Goal: Task Accomplishment & Management: Manage account settings

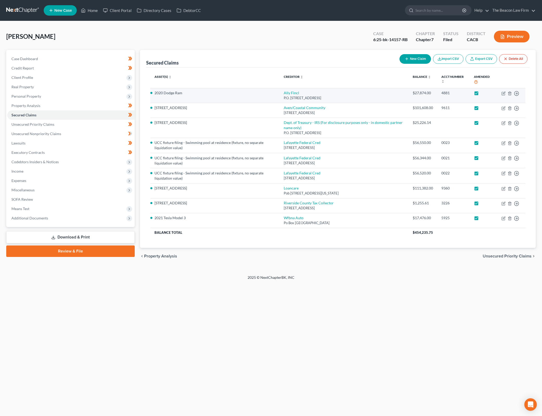
click at [482, 94] on label at bounding box center [482, 94] width 0 height 0
click at [484, 93] on input "checkbox" at bounding box center [485, 91] width 3 height 3
checkbox input "false"
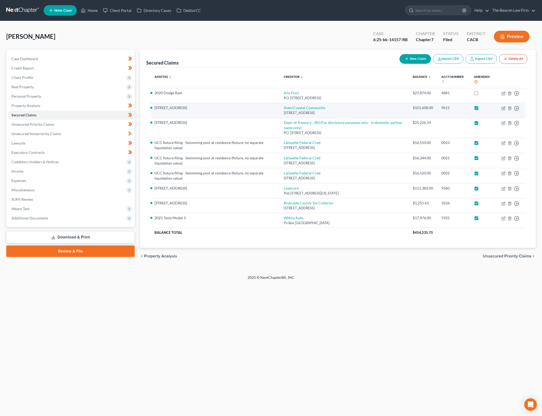
click at [482, 109] on label at bounding box center [482, 109] width 0 height 0
click at [484, 109] on input "checkbox" at bounding box center [485, 106] width 3 height 3
checkbox input "false"
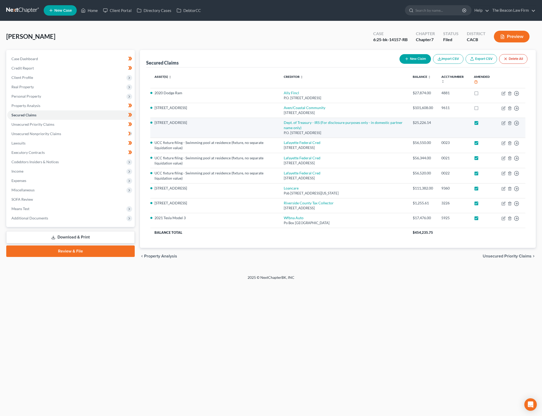
click at [482, 124] on label at bounding box center [482, 124] width 0 height 0
click at [484, 123] on input "checkbox" at bounding box center [485, 121] width 3 height 3
checkbox input "false"
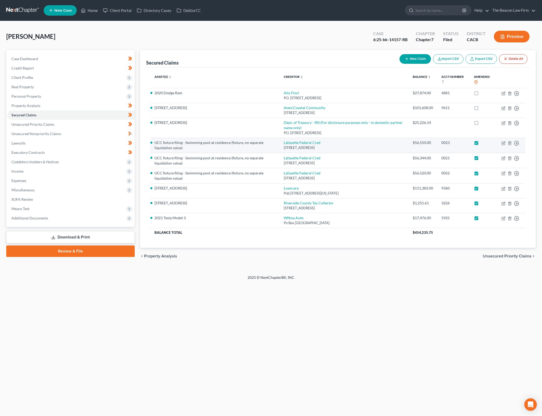
click at [482, 144] on label at bounding box center [482, 144] width 0 height 0
click at [484, 141] on input "checkbox" at bounding box center [485, 141] width 3 height 3
checkbox input "false"
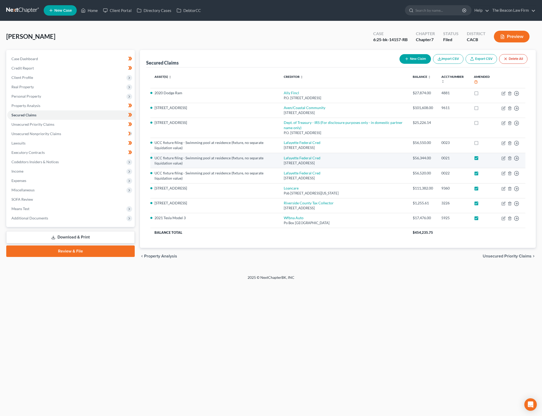
click at [482, 159] on label at bounding box center [482, 159] width 0 height 0
click at [484, 158] on input "checkbox" at bounding box center [485, 156] width 3 height 3
checkbox input "false"
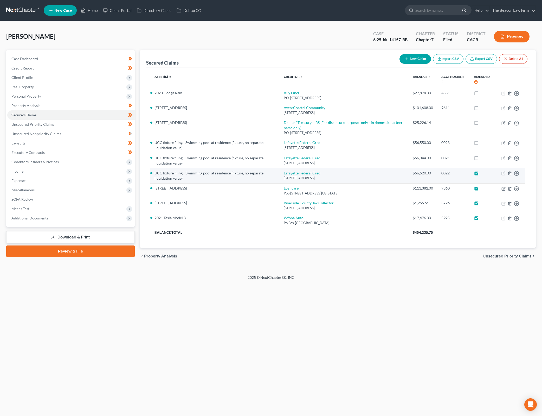
click at [482, 174] on label at bounding box center [482, 174] width 0 height 0
click at [484, 173] on input "checkbox" at bounding box center [485, 171] width 3 height 3
checkbox input "false"
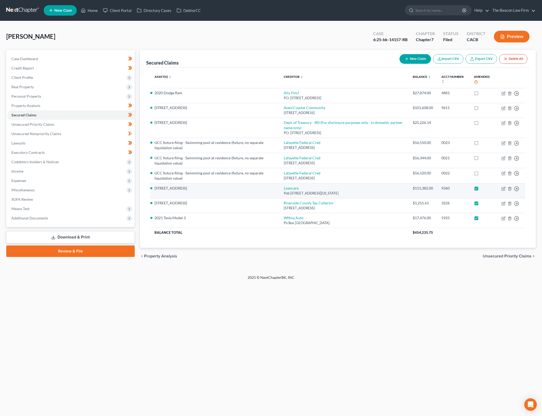
click at [482, 189] on label at bounding box center [482, 189] width 0 height 0
click at [484, 189] on input "checkbox" at bounding box center [485, 187] width 3 height 3
checkbox input "false"
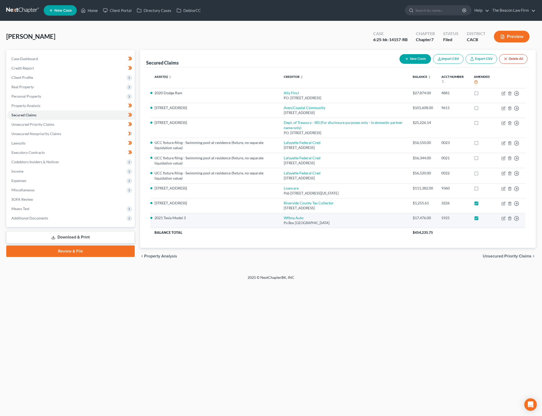
click at [482, 219] on label at bounding box center [482, 219] width 0 height 0
click at [484, 219] on input "checkbox" at bounding box center [485, 216] width 3 height 3
checkbox input "false"
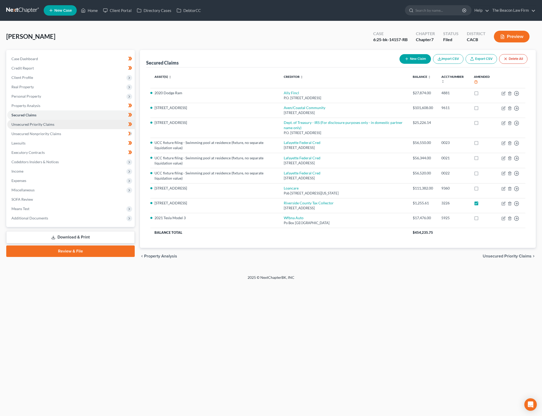
click at [108, 123] on link "Unsecured Priority Claims" at bounding box center [71, 124] width 128 height 9
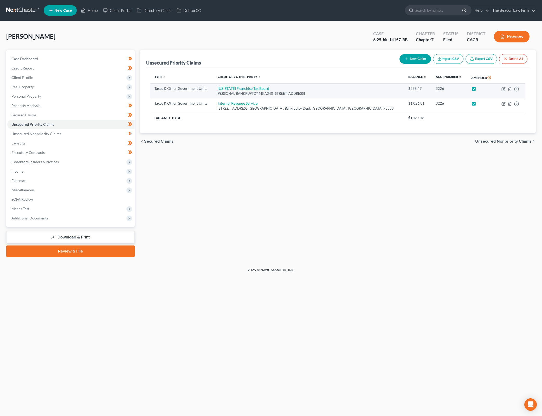
click at [479, 90] on label at bounding box center [479, 90] width 0 height 0
click at [481, 88] on input "checkbox" at bounding box center [482, 87] width 3 height 3
checkbox input "false"
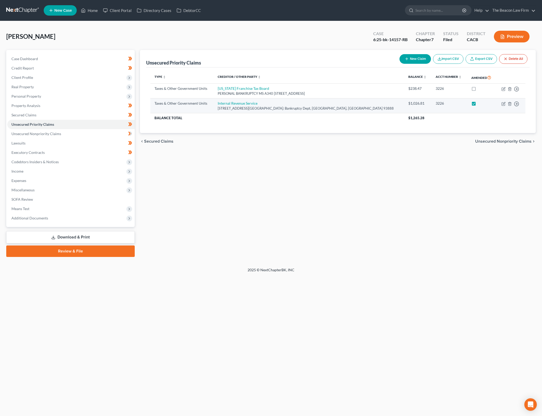
click at [479, 105] on label at bounding box center [479, 105] width 0 height 0
click at [481, 104] on input "checkbox" at bounding box center [482, 102] width 3 height 3
checkbox input "false"
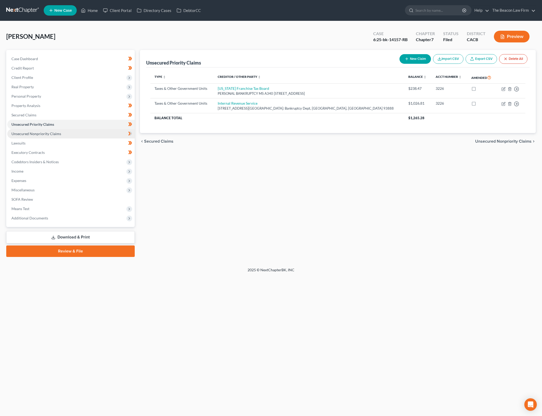
click at [108, 133] on link "Unsecured Nonpriority Claims" at bounding box center [71, 133] width 128 height 9
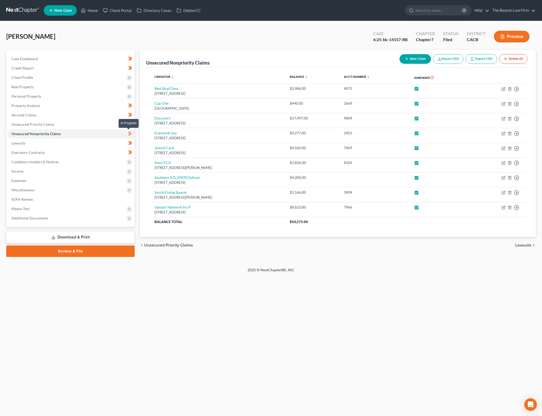
click at [132, 132] on span at bounding box center [130, 134] width 9 height 8
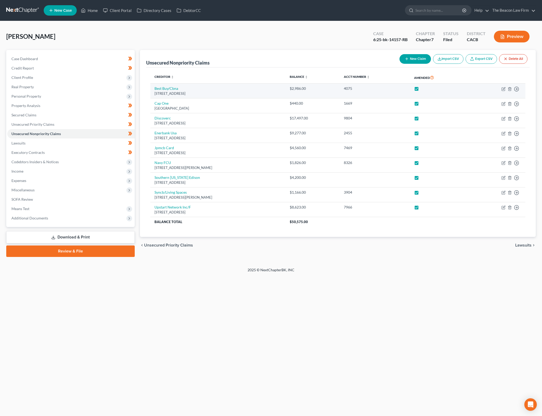
click at [422, 90] on label at bounding box center [422, 90] width 0 height 0
click at [427, 89] on input "checkbox" at bounding box center [425, 87] width 3 height 3
checkbox input "false"
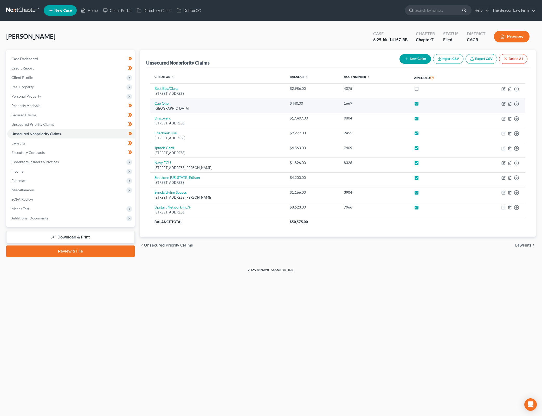
click at [422, 105] on label at bounding box center [422, 105] width 0 height 0
click at [427, 101] on input "checkbox" at bounding box center [425, 102] width 3 height 3
checkbox input "false"
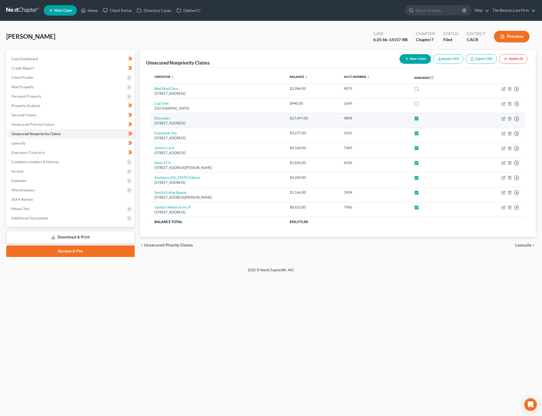
click at [422, 119] on label at bounding box center [422, 119] width 0 height 0
click at [427, 117] on input "checkbox" at bounding box center [425, 117] width 3 height 3
checkbox input "false"
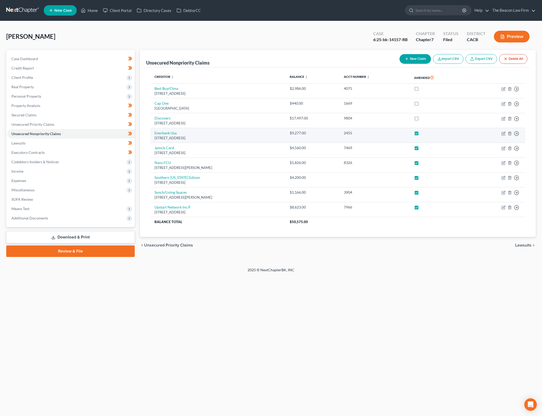
click at [422, 134] on label at bounding box center [422, 134] width 0 height 0
click at [427, 134] on input "checkbox" at bounding box center [425, 131] width 3 height 3
checkbox input "false"
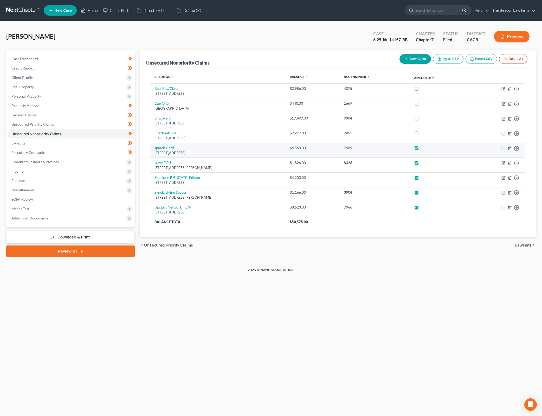
click at [422, 149] on label at bounding box center [422, 149] width 0 height 0
click at [427, 147] on input "checkbox" at bounding box center [425, 146] width 3 height 3
checkbox input "false"
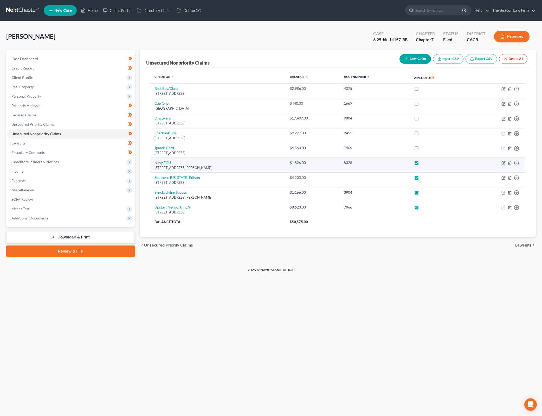
click at [422, 164] on label at bounding box center [422, 164] width 0 height 0
click at [427, 163] on input "checkbox" at bounding box center [425, 161] width 3 height 3
checkbox input "false"
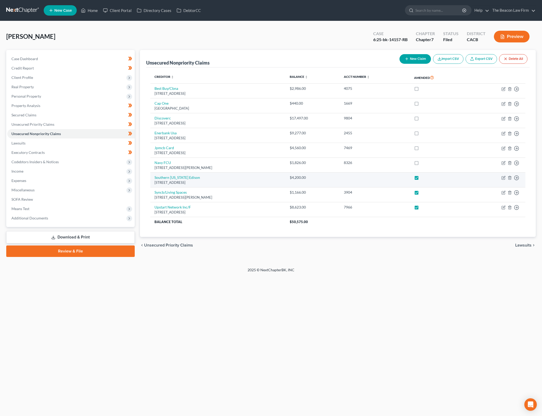
click at [422, 179] on label at bounding box center [422, 179] width 0 height 0
click at [427, 178] on input "checkbox" at bounding box center [425, 176] width 3 height 3
checkbox input "false"
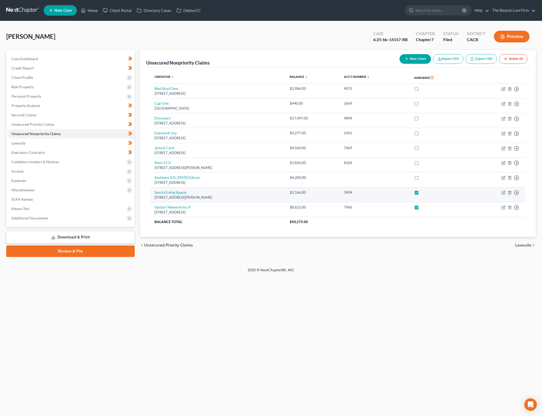
click at [422, 194] on label at bounding box center [422, 194] width 0 height 0
click at [427, 190] on input "checkbox" at bounding box center [425, 191] width 3 height 3
checkbox input "false"
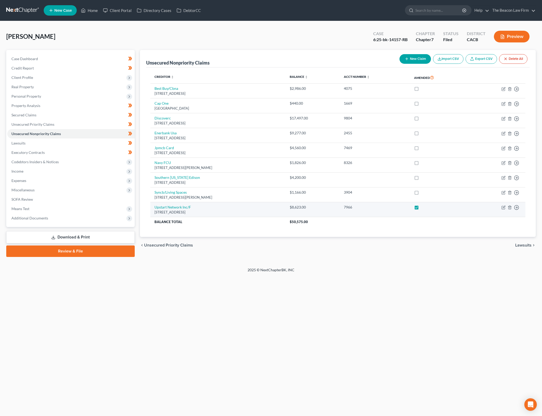
click at [422, 208] on label at bounding box center [422, 208] width 0 height 0
click at [427, 207] on input "checkbox" at bounding box center [425, 206] width 3 height 3
checkbox input "false"
click at [76, 147] on link "Lawsuits" at bounding box center [71, 142] width 128 height 9
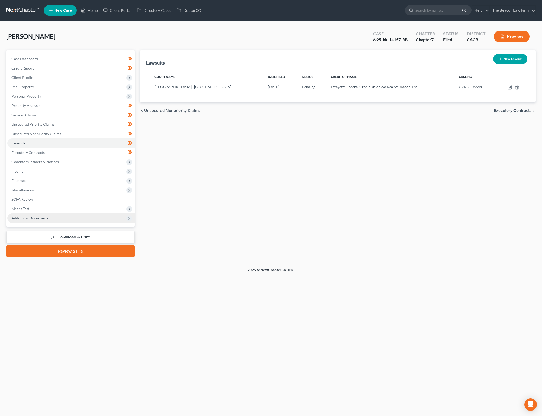
click at [79, 221] on span "Additional Documents" at bounding box center [71, 217] width 128 height 9
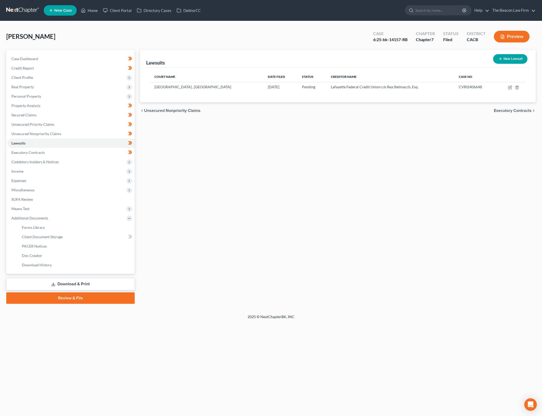
click at [84, 282] on link "Download & Print" at bounding box center [70, 284] width 129 height 12
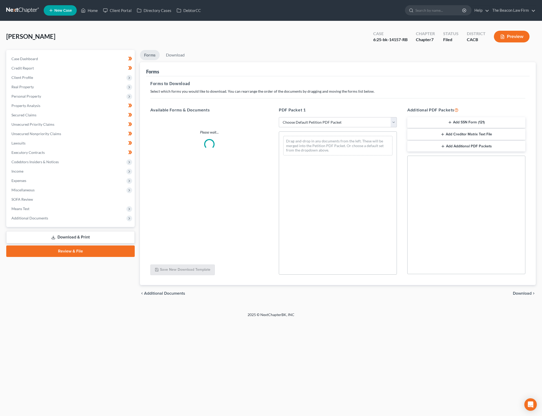
click at [323, 121] on select "Choose Default Petition PDF Packet Complete Bankruptcy Petition (all forms and …" at bounding box center [338, 122] width 118 height 10
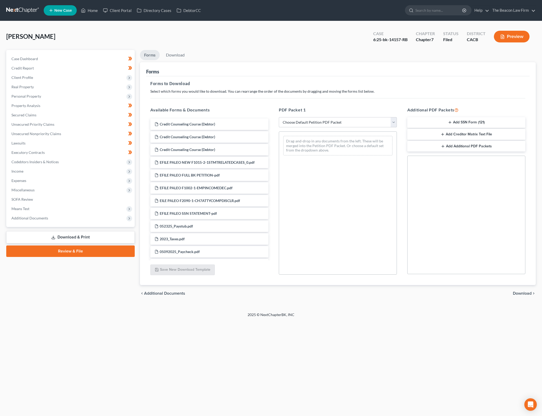
select select "2"
click at [279, 117] on select "Choose Default Petition PDF Packet Complete Bankruptcy Petition (all forms and …" at bounding box center [338, 122] width 118 height 10
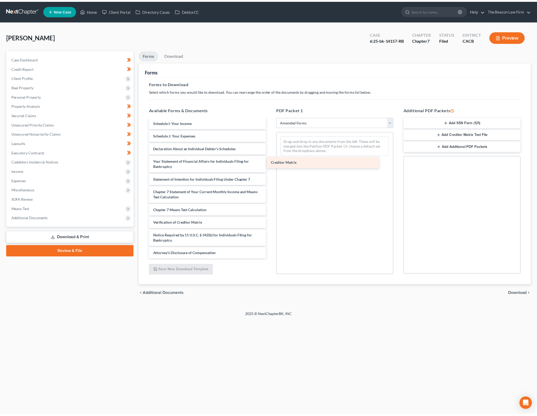
scroll to position [103, 0]
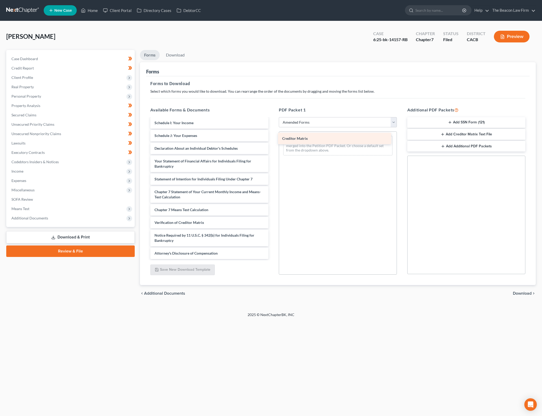
drag, startPoint x: 203, startPoint y: 209, endPoint x: 331, endPoint y: 138, distance: 146.5
click at [273, 138] on div "Creditor Matrix Voluntary Petition for Individuals Filing for Bankruptcy Summar…" at bounding box center [209, 137] width 126 height 244
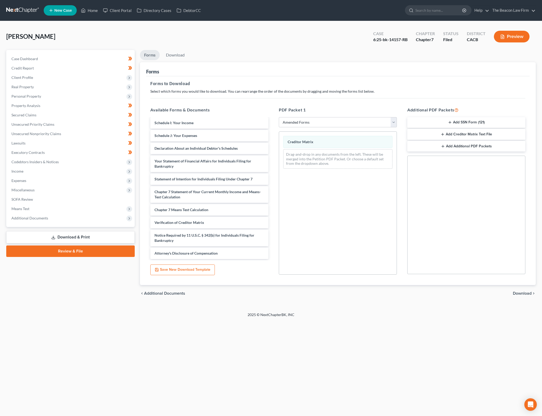
click at [531, 291] on span "Download" at bounding box center [522, 293] width 19 height 4
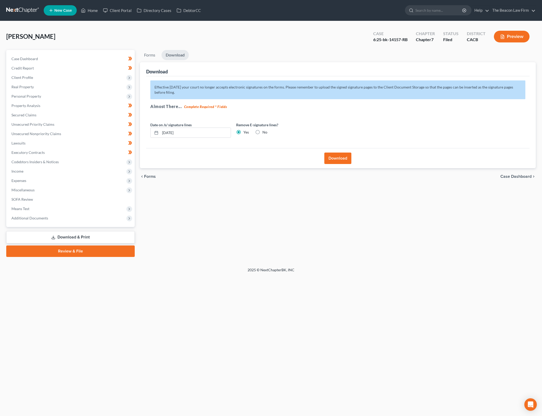
click at [263, 131] on label "No" at bounding box center [265, 132] width 5 height 5
click at [265, 131] on input "No" at bounding box center [266, 131] width 3 height 3
radio input "true"
radio input "false"
click at [342, 157] on button "Download" at bounding box center [338, 158] width 27 height 11
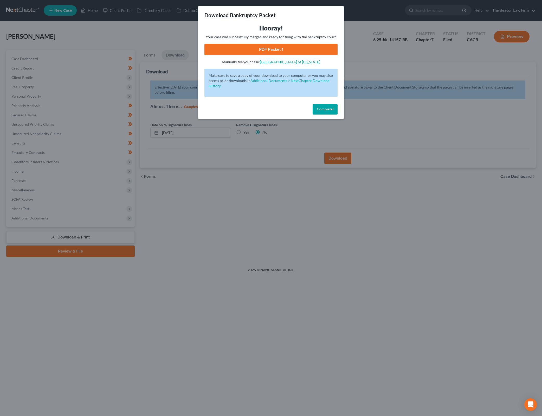
click at [312, 49] on link "PDF Packet 1" at bounding box center [271, 49] width 133 height 11
click at [323, 106] on button "Complete!" at bounding box center [325, 109] width 25 height 10
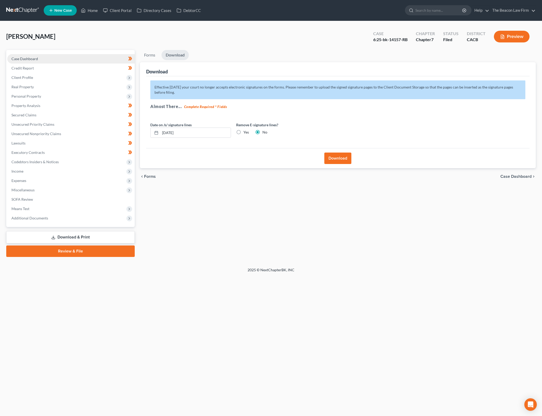
click at [59, 55] on link "Case Dashboard" at bounding box center [71, 58] width 128 height 9
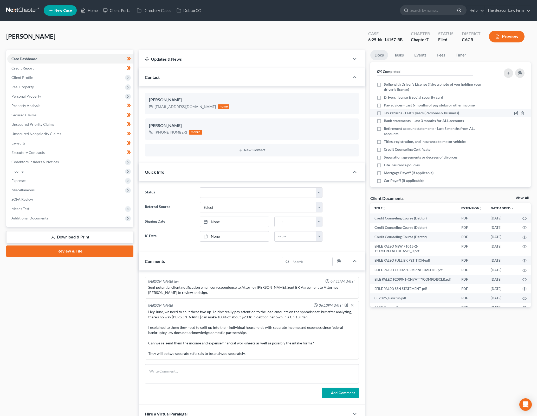
scroll to position [621, 0]
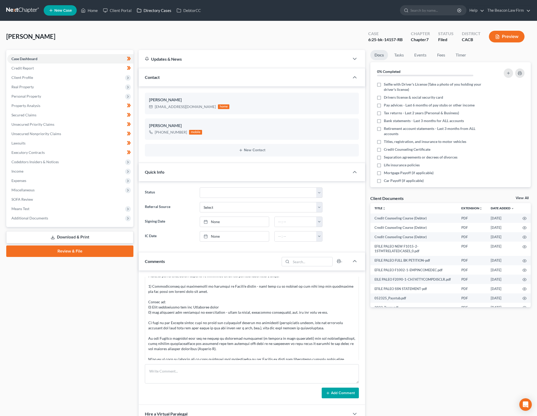
drag, startPoint x: 103, startPoint y: 359, endPoint x: 156, endPoint y: 14, distance: 348.9
click at [103, 359] on div "Case Dashboard Payments Invoices Payments Payments Credit Report Client Profile" at bounding box center [70, 280] width 132 height 461
drag, startPoint x: 69, startPoint y: 275, endPoint x: 225, endPoint y: 292, distance: 156.8
click at [69, 275] on div "Case Dashboard Payments Invoices Payments Payments Credit Report Client Profile" at bounding box center [70, 280] width 132 height 461
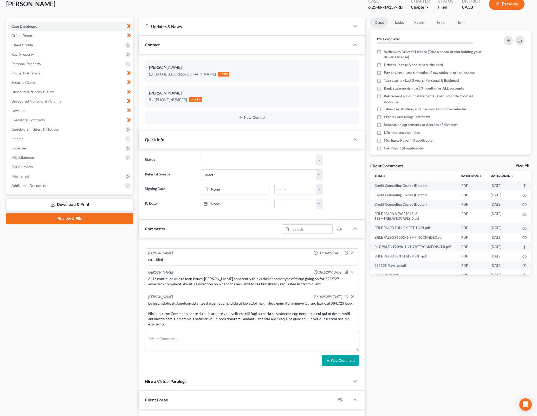
scroll to position [458, 0]
drag, startPoint x: 211, startPoint y: 269, endPoint x: 314, endPoint y: 280, distance: 102.8
click at [314, 280] on div "341a continued due to loan issues. [PERSON_NAME] apparently thinks there's some…" at bounding box center [252, 280] width 210 height 12
click at [314, 280] on div "341a continued due to loan issues. [PERSON_NAME] apparently thinks there's some…" at bounding box center [251, 280] width 207 height 10
click at [295, 276] on div "341a continued due to loan issues. [PERSON_NAME] apparently thinks there's some…" at bounding box center [251, 280] width 207 height 10
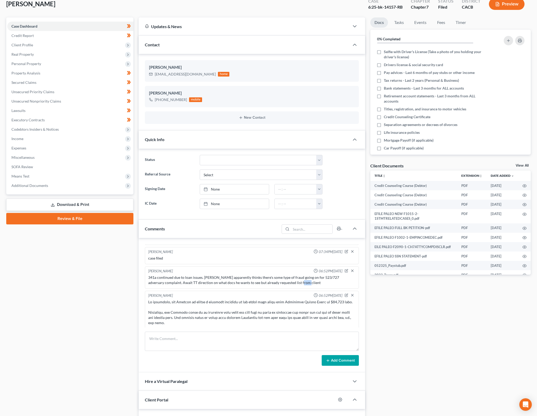
click at [225, 277] on div "341a continued due to loan issues. [PERSON_NAME] apparently thinks there's some…" at bounding box center [251, 280] width 207 height 10
drag, startPoint x: 244, startPoint y: 277, endPoint x: 237, endPoint y: 361, distance: 84.6
click at [284, 280] on div "341a continued due to loan issues. [PERSON_NAME] apparently thinks there's some…" at bounding box center [252, 280] width 210 height 12
click at [289, 281] on div "341a continued due to loan issues. [PERSON_NAME] apparently thinks there's some…" at bounding box center [252, 280] width 210 height 12
drag, startPoint x: 401, startPoint y: 371, endPoint x: 516, endPoint y: 373, distance: 114.8
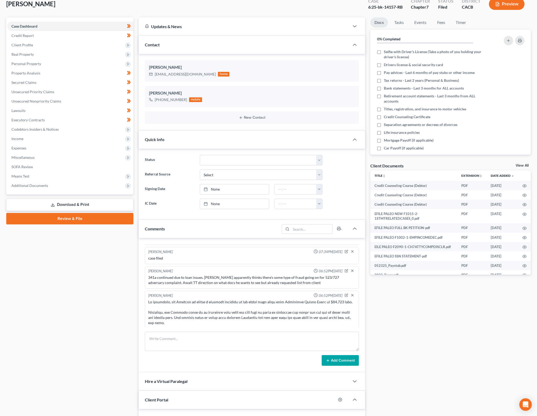
click at [401, 371] on div "Docs Tasks Events Fees Timer 0% Completed Nothing here yet! Selfie with Driver'…" at bounding box center [451, 247] width 166 height 461
drag, startPoint x: 62, startPoint y: 263, endPoint x: 321, endPoint y: 101, distance: 305.4
click at [62, 263] on div "Case Dashboard Payments Invoices Payments Payments Credit Report Client Profile" at bounding box center [70, 247] width 132 height 461
drag, startPoint x: 117, startPoint y: 357, endPoint x: 158, endPoint y: 3, distance: 356.7
click at [117, 357] on div "Case Dashboard Payments Invoices Payments Payments Credit Report Client Profile" at bounding box center [70, 247] width 132 height 461
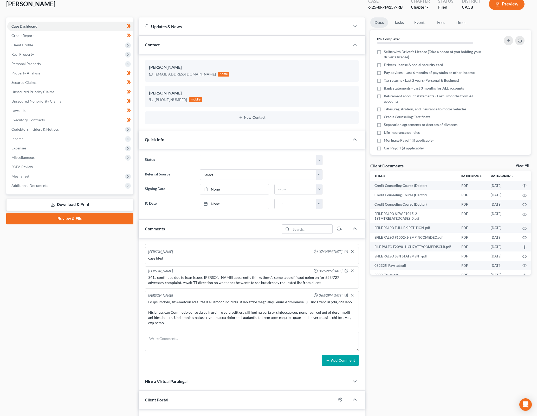
click at [86, 321] on div "Case Dashboard Payments Invoices Payments Payments Credit Report Client Profile" at bounding box center [70, 247] width 132 height 461
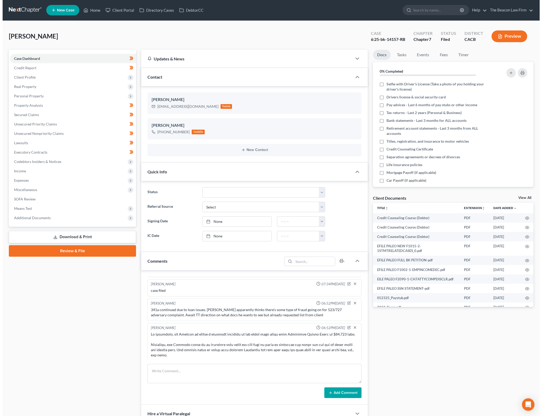
scroll to position [0, 0]
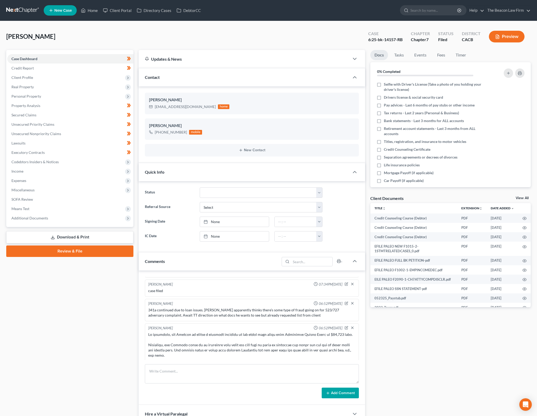
click at [117, 343] on div "Case Dashboard Payments Invoices Payments Payments Credit Report Client Profile" at bounding box center [70, 280] width 132 height 461
click at [74, 130] on link "Unsecured Nonpriority Claims" at bounding box center [70, 133] width 126 height 9
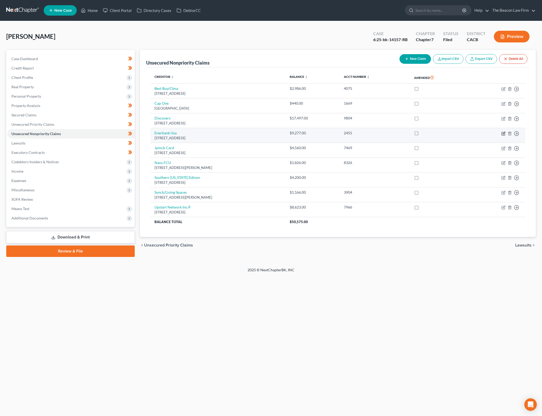
click at [504, 134] on icon "button" at bounding box center [504, 133] width 4 height 4
select select "46"
select select "2"
select select "0"
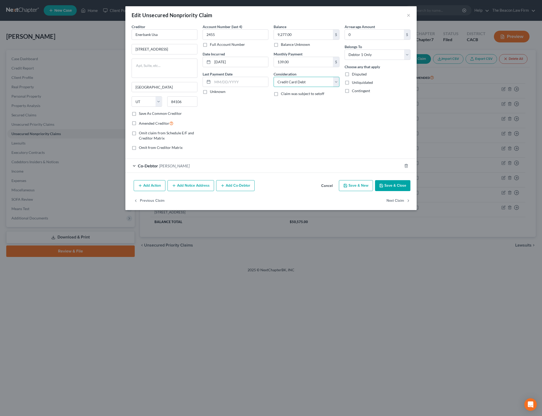
click at [338, 82] on select "Select Cable / Satellite Services Collection Agency Credit Card Debt Debt Couns…" at bounding box center [307, 82] width 66 height 10
select select "10"
click at [274, 77] on select "Select Cable / Satellite Services Collection Agency Credit Card Debt Debt Couns…" at bounding box center [307, 82] width 66 height 10
click at [394, 183] on button "Save & Close" at bounding box center [392, 185] width 35 height 11
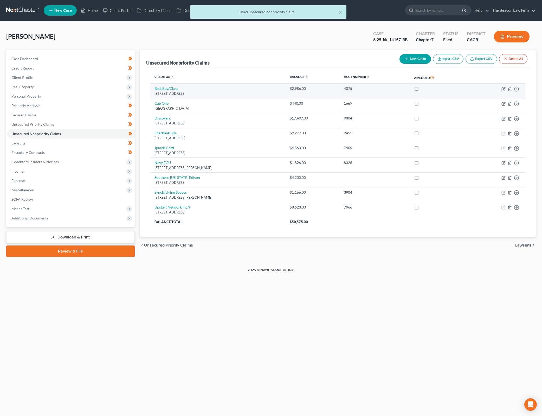
click at [422, 90] on label at bounding box center [422, 90] width 0 height 0
click at [427, 88] on input "checkbox" at bounding box center [425, 87] width 3 height 3
checkbox input "true"
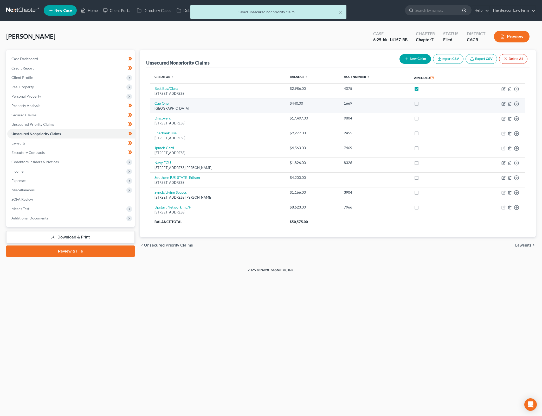
click at [422, 105] on label at bounding box center [422, 105] width 0 height 0
click at [427, 103] on input "checkbox" at bounding box center [425, 102] width 3 height 3
checkbox input "true"
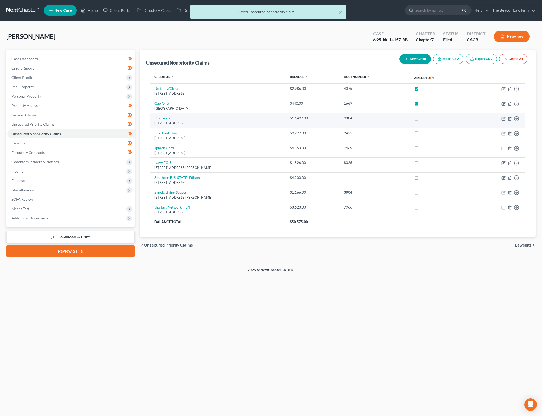
click at [422, 119] on label at bounding box center [422, 119] width 0 height 0
click at [427, 119] on input "checkbox" at bounding box center [425, 117] width 3 height 3
checkbox input "true"
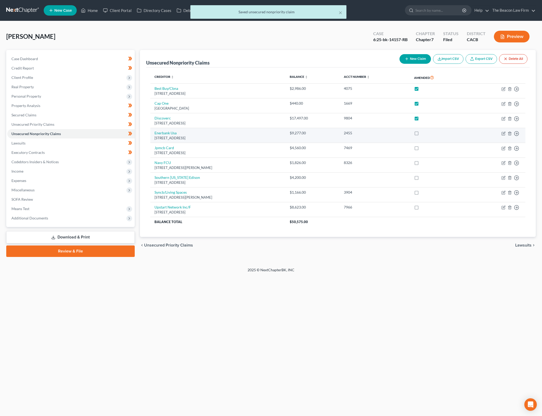
click at [422, 134] on label at bounding box center [422, 134] width 0 height 0
click at [427, 133] on input "checkbox" at bounding box center [425, 131] width 3 height 3
checkbox input "true"
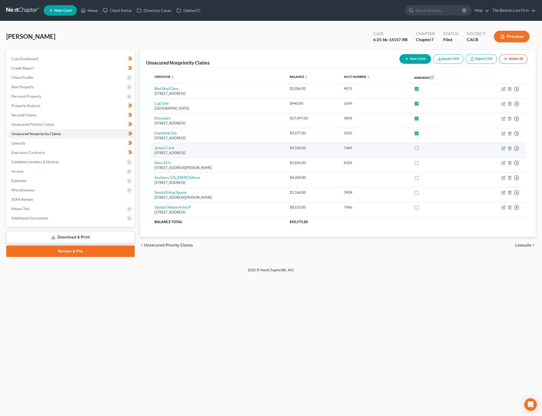
click at [422, 149] on label at bounding box center [422, 149] width 0 height 0
click at [427, 149] on input "checkbox" at bounding box center [425, 146] width 3 height 3
checkbox input "true"
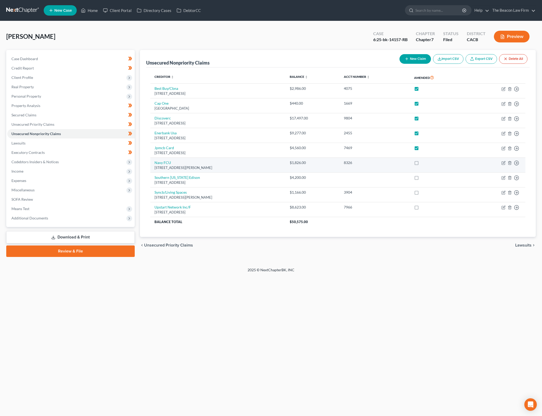
click at [422, 164] on label at bounding box center [422, 164] width 0 height 0
click at [427, 163] on input "checkbox" at bounding box center [425, 161] width 3 height 3
checkbox input "true"
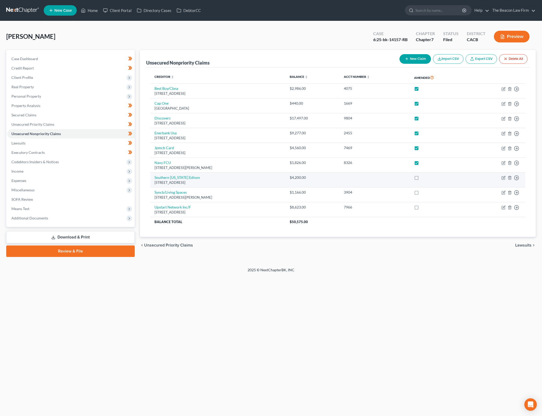
click at [422, 179] on label at bounding box center [422, 179] width 0 height 0
click at [427, 177] on input "checkbox" at bounding box center [425, 176] width 3 height 3
checkbox input "true"
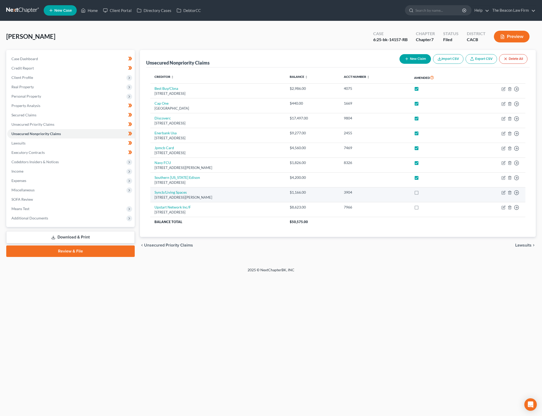
click at [422, 194] on label at bounding box center [422, 194] width 0 height 0
click at [427, 193] on input "checkbox" at bounding box center [425, 191] width 3 height 3
checkbox input "true"
drag, startPoint x: 428, startPoint y: 208, endPoint x: 301, endPoint y: 282, distance: 146.8
click at [422, 208] on label at bounding box center [422, 208] width 0 height 0
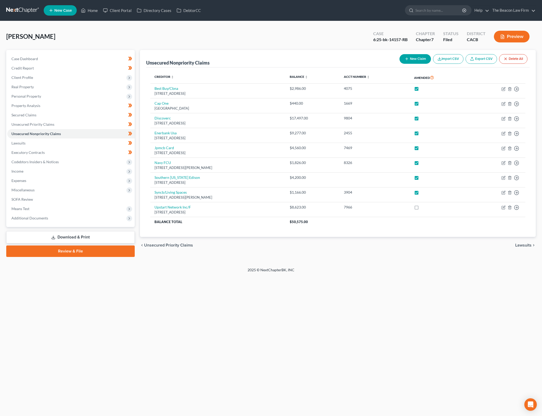
click at [427, 208] on input "checkbox" at bounding box center [425, 206] width 3 height 3
checkbox input "true"
click at [96, 235] on link "Download & Print" at bounding box center [70, 237] width 129 height 12
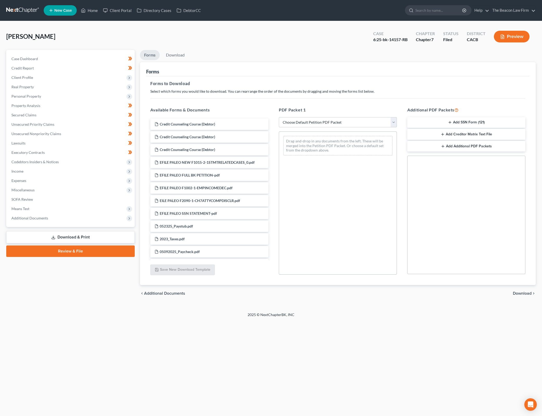
click at [384, 122] on select "Choose Default Petition PDF Packet Complete Bankruptcy Petition (all forms and …" at bounding box center [338, 122] width 118 height 10
select select "2"
click at [279, 117] on select "Choose Default Petition PDF Packet Complete Bankruptcy Petition (all forms and …" at bounding box center [338, 122] width 118 height 10
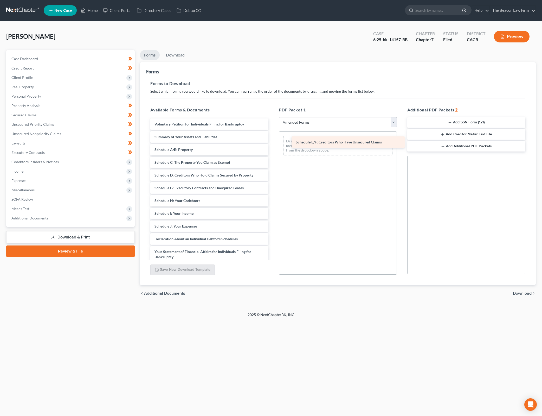
drag, startPoint x: 190, startPoint y: 186, endPoint x: 331, endPoint y: 140, distance: 147.8
click at [273, 140] on div "Schedule E/F: Creditors Who Have Unsecured Claims Voluntary Petition for Indivi…" at bounding box center [209, 240] width 126 height 244
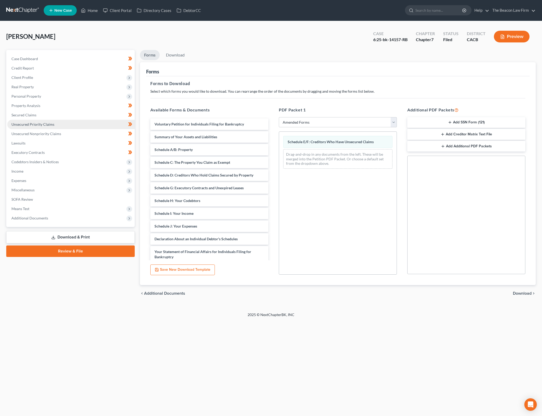
drag, startPoint x: 58, startPoint y: 123, endPoint x: 114, endPoint y: 123, distance: 55.7
click at [58, 123] on link "Unsecured Priority Claims" at bounding box center [71, 124] width 128 height 9
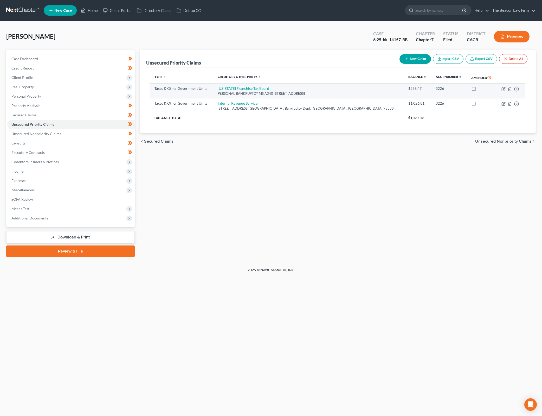
click at [479, 90] on label at bounding box center [479, 90] width 0 height 0
click at [481, 87] on input "checkbox" at bounding box center [482, 87] width 3 height 3
checkbox input "true"
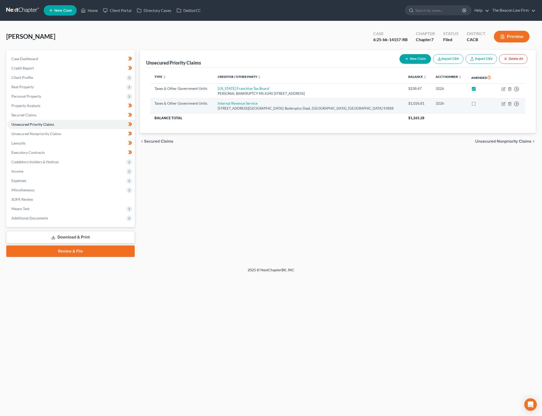
click at [479, 105] on label at bounding box center [479, 105] width 0 height 0
click at [481, 102] on input "checkbox" at bounding box center [482, 102] width 3 height 3
checkbox input "true"
click at [113, 235] on link "Download & Print" at bounding box center [70, 237] width 129 height 12
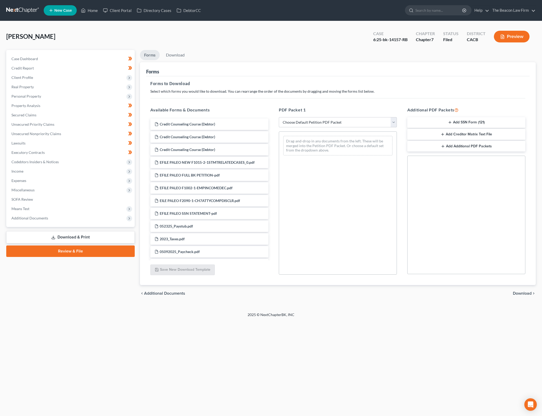
click at [358, 125] on select "Choose Default Petition PDF Packet Complete Bankruptcy Petition (all forms and …" at bounding box center [338, 122] width 118 height 10
select select "2"
click at [279, 117] on select "Choose Default Petition PDF Packet Complete Bankruptcy Petition (all forms and …" at bounding box center [338, 122] width 118 height 10
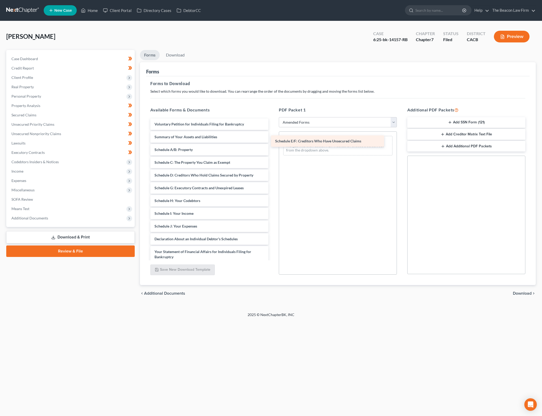
drag, startPoint x: 219, startPoint y: 186, endPoint x: 341, endPoint y: 135, distance: 132.0
click at [273, 135] on div "Schedule E/F: Creditors Who Have Unsecured Claims Voluntary Petition for Indivi…" at bounding box center [209, 240] width 126 height 244
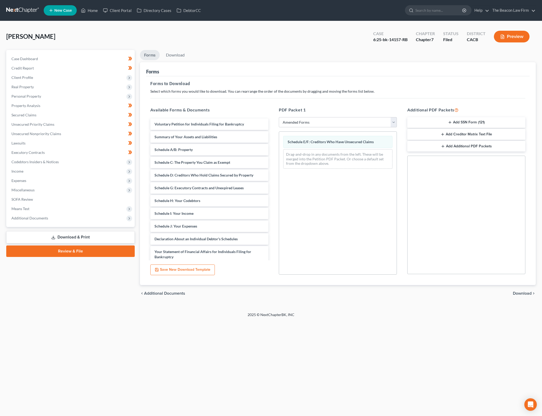
click at [525, 288] on div "chevron_left Additional Documents Download chevron_right" at bounding box center [338, 293] width 396 height 17
click at [524, 291] on span "Download" at bounding box center [522, 293] width 19 height 4
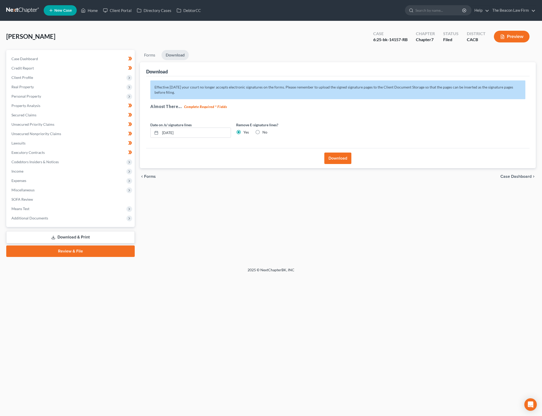
click at [263, 130] on label "No" at bounding box center [265, 132] width 5 height 5
click at [265, 130] on input "No" at bounding box center [266, 131] width 3 height 3
radio input "true"
radio input "false"
click at [346, 158] on button "Download" at bounding box center [338, 158] width 27 height 11
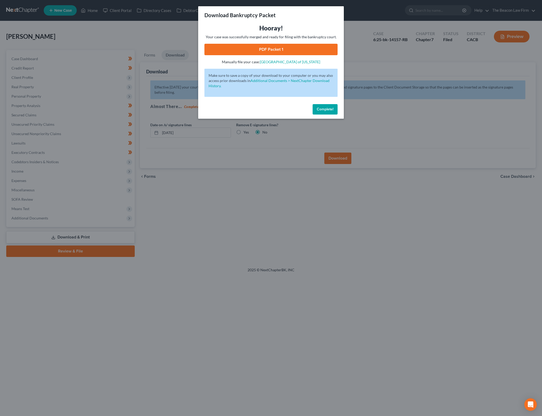
drag, startPoint x: 303, startPoint y: 51, endPoint x: 346, endPoint y: 134, distance: 92.8
click at [303, 51] on link "PDF Packet 1" at bounding box center [271, 49] width 133 height 11
click at [327, 109] on span "Complete!" at bounding box center [325, 109] width 17 height 4
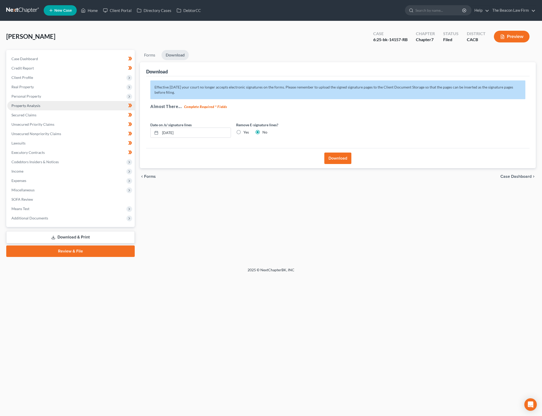
click at [53, 104] on link "Property Analysis" at bounding box center [71, 105] width 128 height 9
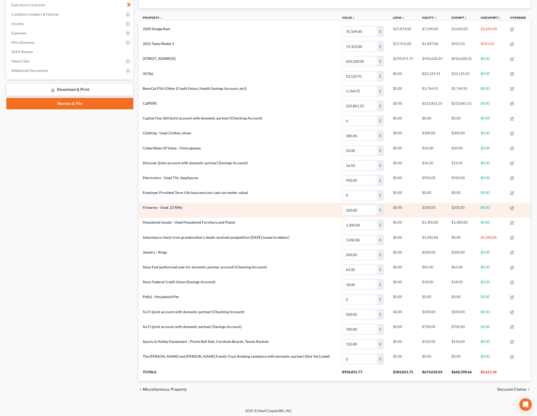
scroll to position [149, 0]
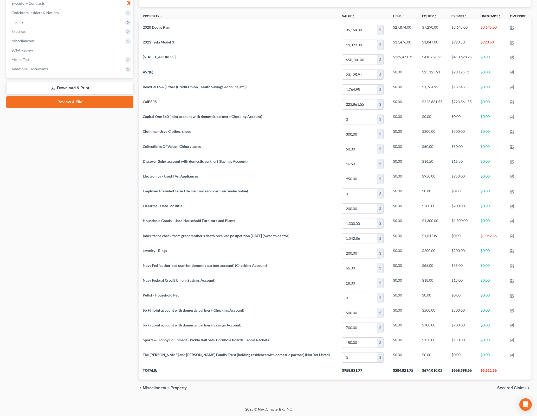
click at [453, 372] on th "$668,398.66" at bounding box center [462, 372] width 29 height 15
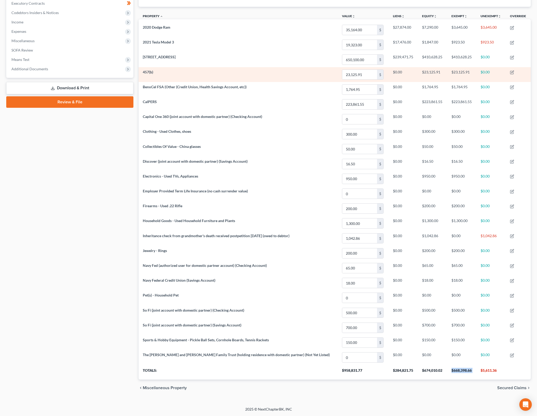
scroll to position [0, 0]
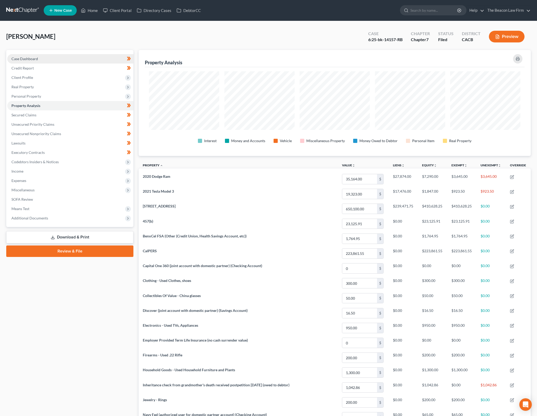
drag, startPoint x: 108, startPoint y: 56, endPoint x: 113, endPoint y: 58, distance: 5.7
click at [108, 56] on link "Case Dashboard" at bounding box center [70, 58] width 126 height 9
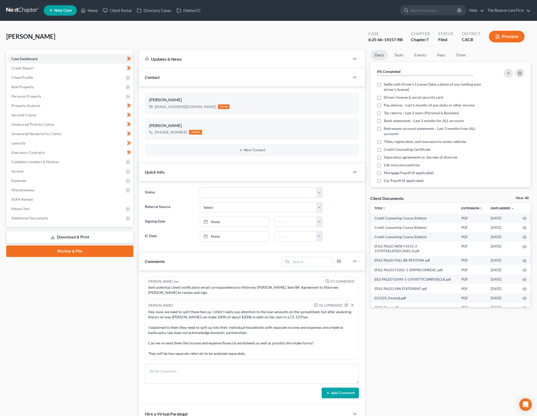
scroll to position [621, 0]
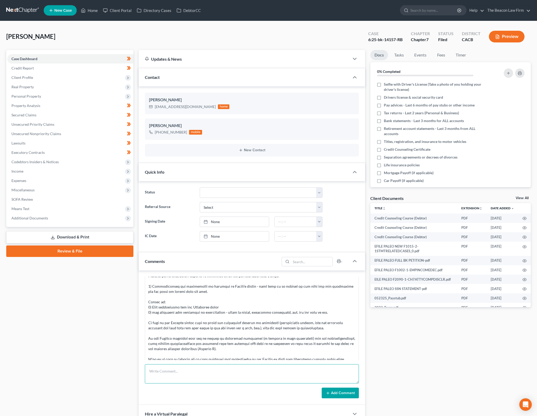
click at [239, 369] on textarea at bounding box center [252, 373] width 214 height 19
type textarea "AMENDED SCHEDULES FILED FOR OMISSIONS AND ERRORS BY CLIENT"
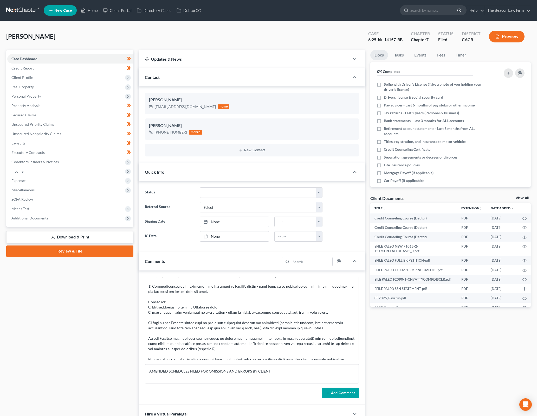
click at [344, 390] on button "Add Comment" at bounding box center [340, 393] width 37 height 11
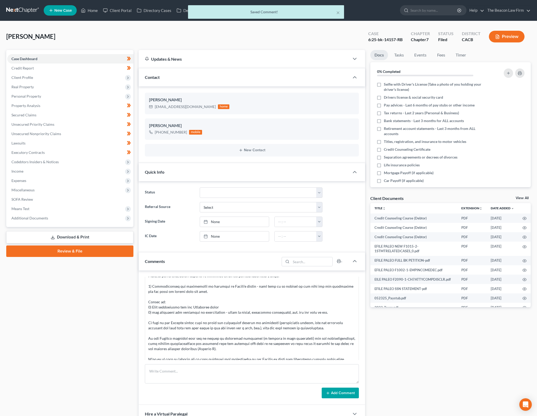
scroll to position [640, 0]
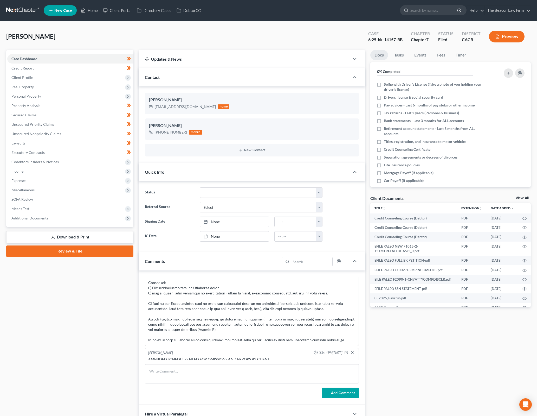
drag, startPoint x: 521, startPoint y: 197, endPoint x: 418, endPoint y: 359, distance: 191.5
click at [521, 198] on link "View All" at bounding box center [522, 198] width 13 height 4
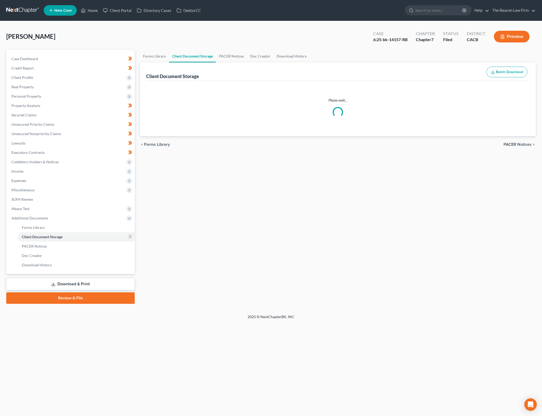
select select "7"
select select "30"
select select "65"
select select "10"
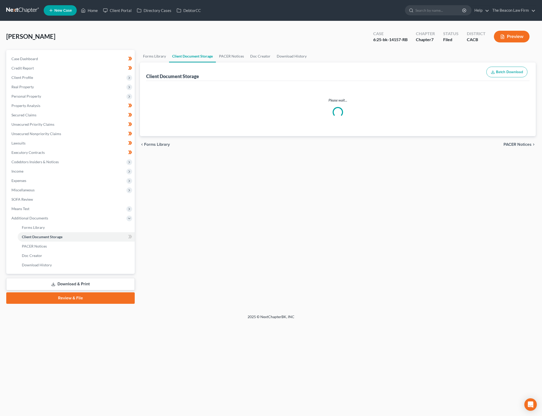
select select "10"
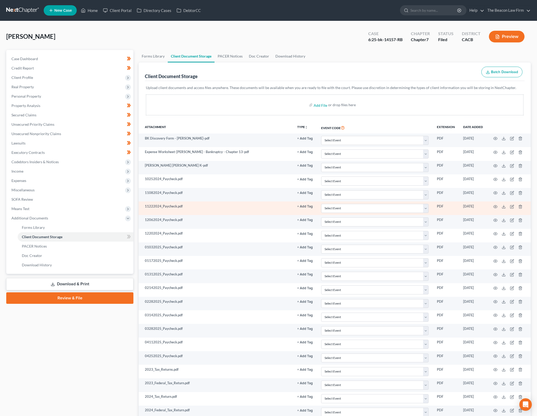
select select "7"
select select "30"
select select "65"
select select "10"
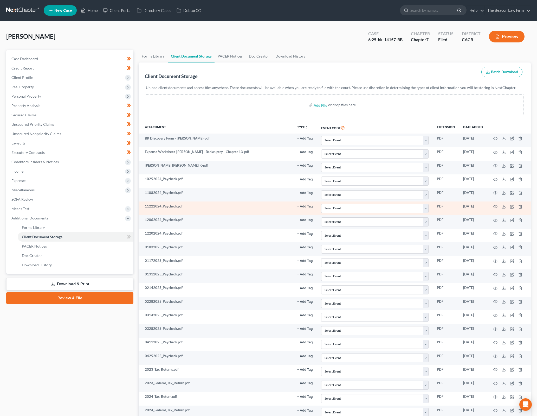
select select "10"
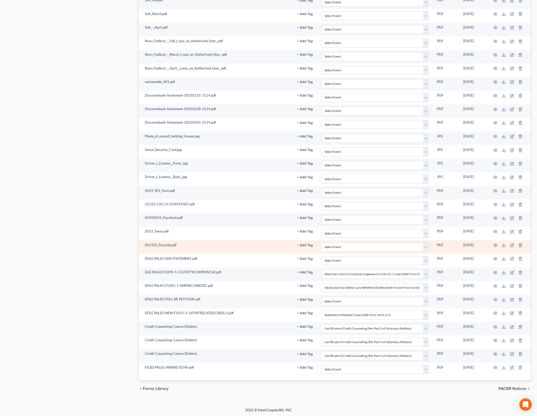
scroll to position [520, 0]
drag, startPoint x: 19, startPoint y: 44, endPoint x: 45, endPoint y: 7, distance: 44.8
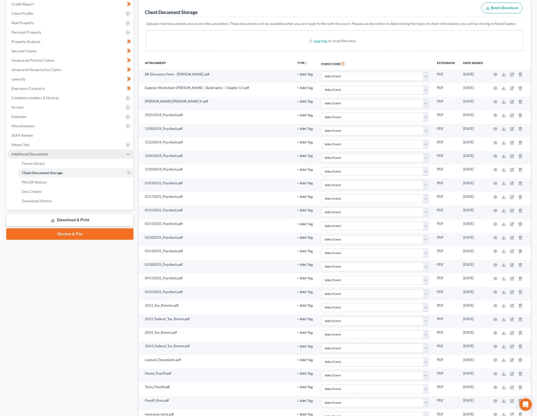
scroll to position [0, 0]
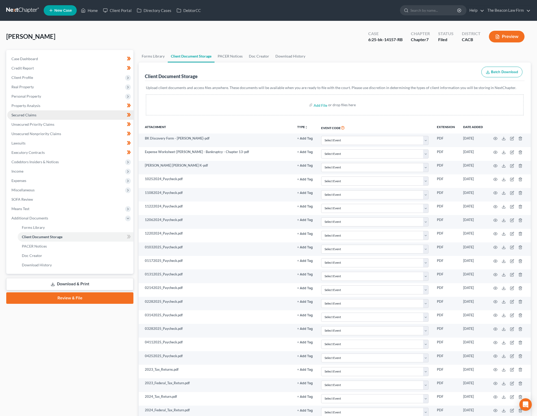
click at [75, 113] on link "Secured Claims" at bounding box center [70, 114] width 126 height 9
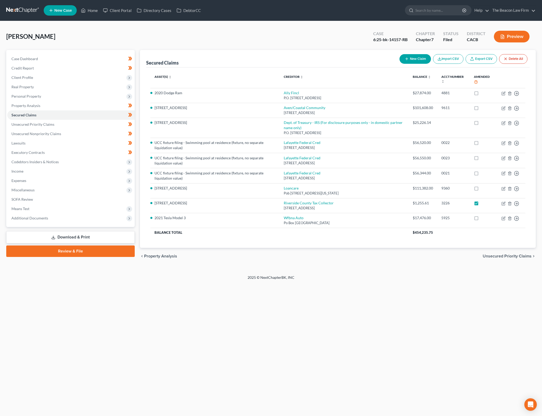
click at [192, 296] on div "Home New Case Client Portal Directory Cases DebtorCC The Beacon Law Firm [PERSO…" at bounding box center [271, 208] width 542 height 416
click at [60, 56] on link "Case Dashboard" at bounding box center [71, 58] width 128 height 9
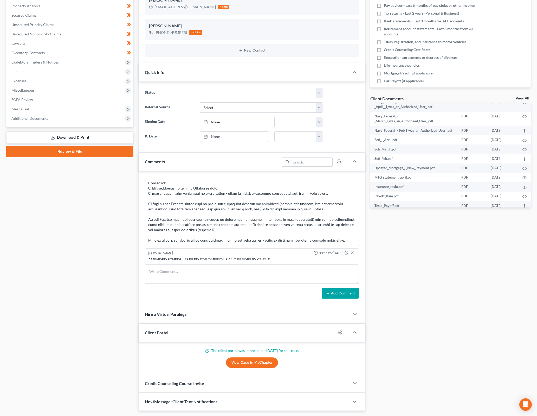
scroll to position [114, 0]
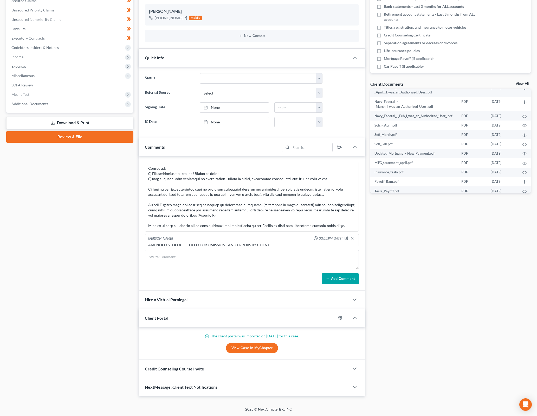
drag, startPoint x: 468, startPoint y: 312, endPoint x: 426, endPoint y: 301, distance: 43.4
click at [426, 301] on div "Docs Tasks Events Fees Timer 0% Completed Nothing here yet! Selfie with Driver'…" at bounding box center [451, 166] width 166 height 461
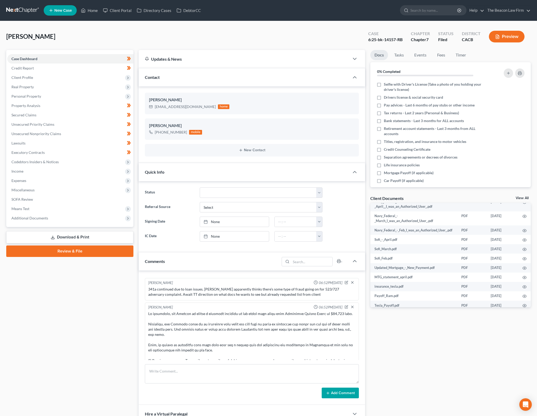
scroll to position [477, 0]
click at [390, 343] on div "Docs Tasks Events Fees Timer 0% Completed Nothing here yet! Selfie with Driver'…" at bounding box center [451, 280] width 166 height 461
click at [408, 327] on div "Docs Tasks Events Fees Timer 0% Completed Nothing here yet! Selfie with Driver'…" at bounding box center [451, 280] width 166 height 461
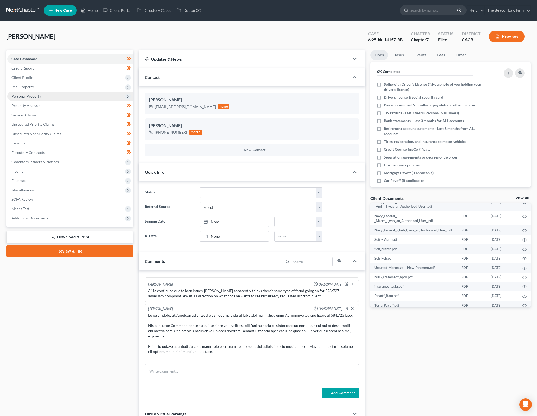
drag, startPoint x: 54, startPoint y: 85, endPoint x: 68, endPoint y: 96, distance: 17.9
click at [54, 85] on span "Real Property" at bounding box center [70, 86] width 126 height 9
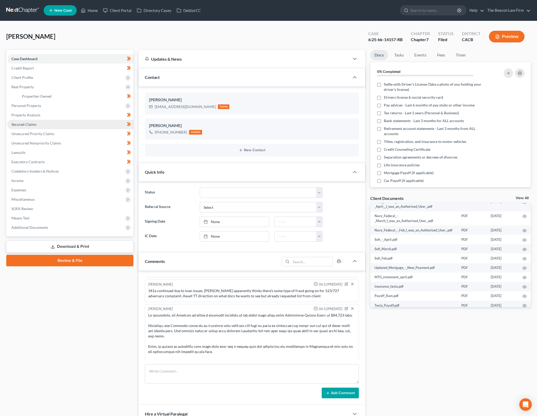
click at [63, 124] on link "Secured Claims" at bounding box center [70, 124] width 126 height 9
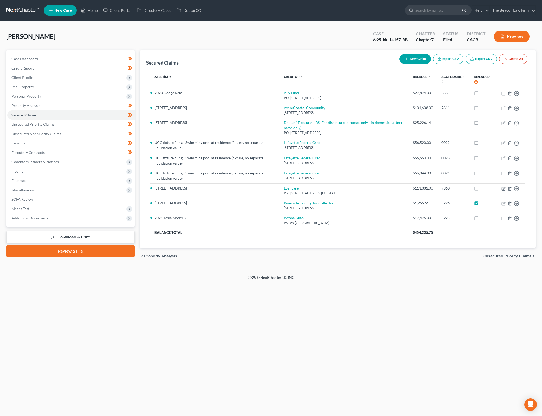
click at [337, 303] on div "Home New Case Client Portal Directory Cases DebtorCC The Beacon Law Firm [PERSO…" at bounding box center [271, 208] width 542 height 416
drag, startPoint x: 63, startPoint y: 278, endPoint x: 127, endPoint y: 269, distance: 64.4
click at [64, 278] on footer "2025 © NextChapterBK, INC" at bounding box center [271, 279] width 542 height 9
click at [67, 59] on link "Case Dashboard" at bounding box center [71, 58] width 128 height 9
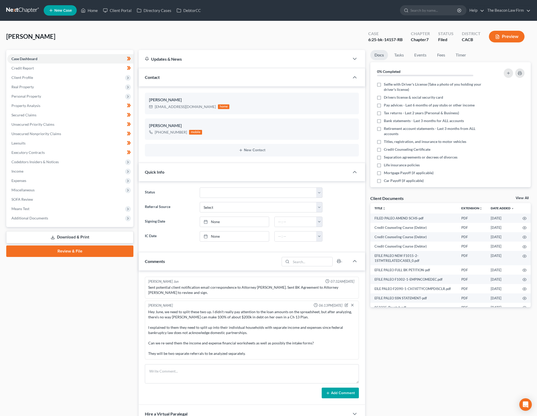
scroll to position [640, 0]
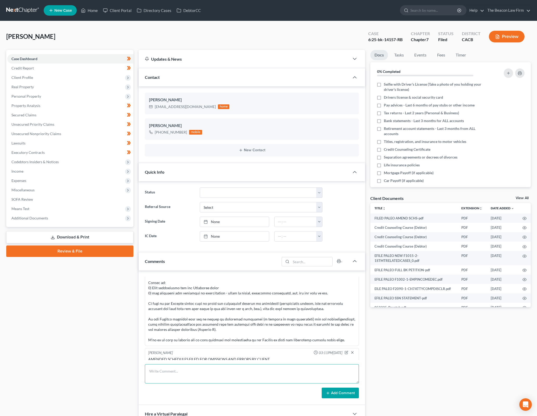
click at [292, 377] on textarea at bounding box center [252, 373] width 214 height 19
click at [342, 372] on textarea "uploaded copies of all additional liens added in Sch D to Trustee ([GEOGRAPHIC_…" at bounding box center [252, 373] width 214 height 19
type textarea "uploaded copies of all additional liens added in Sch D to Trustee ([GEOGRAPHIC_…"
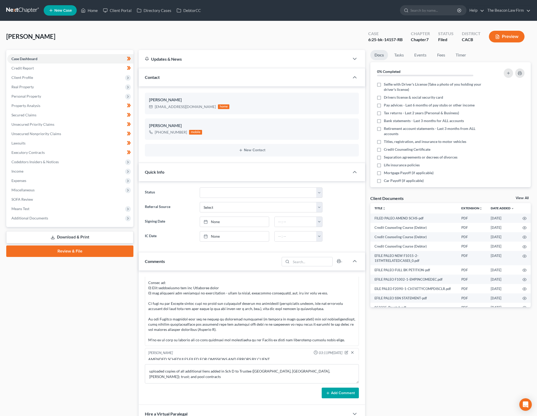
drag, startPoint x: 348, startPoint y: 394, endPoint x: 344, endPoint y: 398, distance: 6.1
click at [345, 396] on button "Add Comment" at bounding box center [340, 393] width 37 height 11
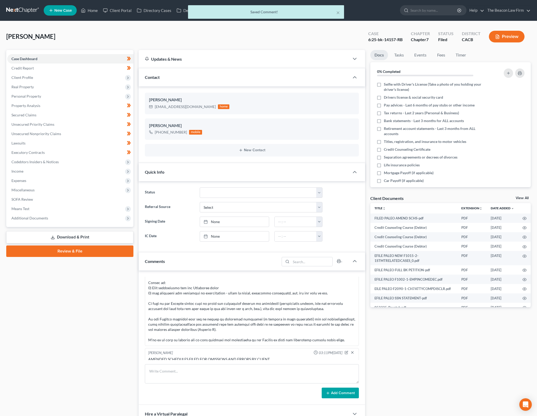
scroll to position [665, 0]
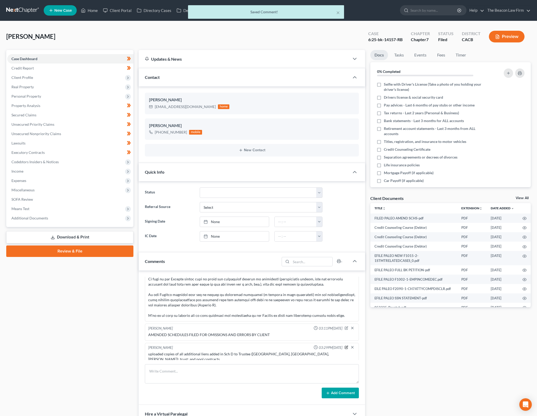
click at [346, 346] on icon "button" at bounding box center [347, 347] width 2 height 2
click at [224, 360] on div "[PERSON_NAME] Jun 07:32AM[DATE] Sent potential client notification email corres…" at bounding box center [252, 337] width 227 height 135
click at [225, 358] on textarea "uploaded copies of all additional liens added in Sch D to Trustee ([GEOGRAPHIC_…" at bounding box center [251, 360] width 207 height 19
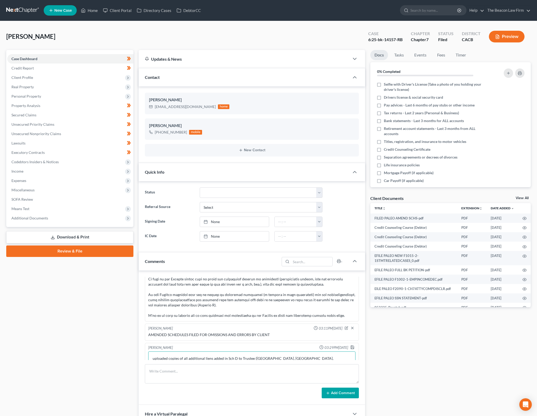
scroll to position [665, 0]
type textarea "uploaded copies of all additional liens added in Sch D to Trustee ([GEOGRAPHIC_…"
click at [351, 344] on icon "button" at bounding box center [353, 346] width 4 height 4
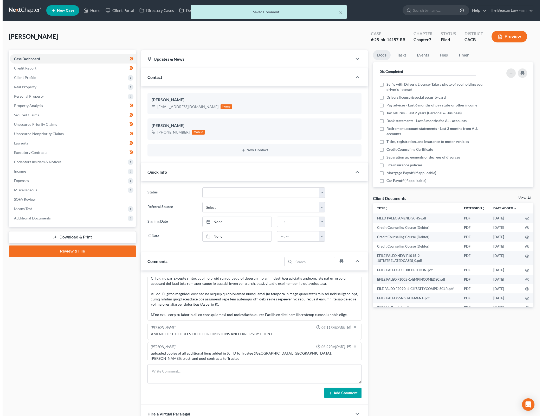
scroll to position [665, 0]
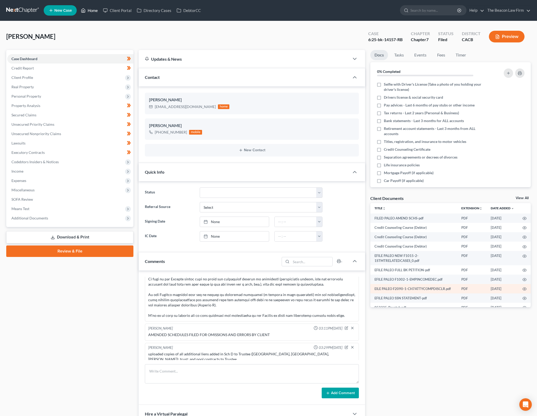
drag, startPoint x: 91, startPoint y: 12, endPoint x: 507, endPoint y: 291, distance: 501.2
click at [91, 13] on link "Home" at bounding box center [89, 10] width 22 height 9
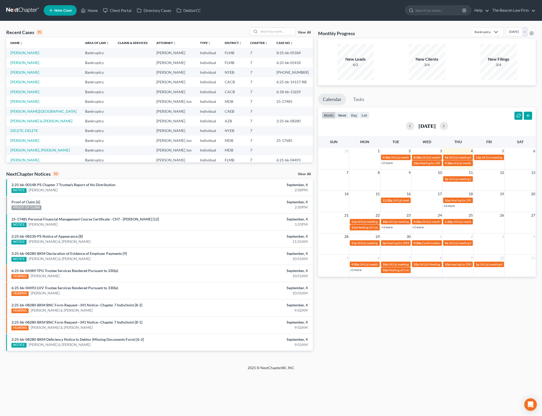
click at [34, 410] on div "Home New Case Client Portal Directory Cases DebtorCC The Beacon Law Firm [PERSO…" at bounding box center [271, 208] width 542 height 416
click at [334, 404] on div "Home New Case Client Portal Directory Cases DebtorCC The Beacon Law Firm [PERSO…" at bounding box center [271, 208] width 542 height 416
